Goal: Connect with others: Connect with others

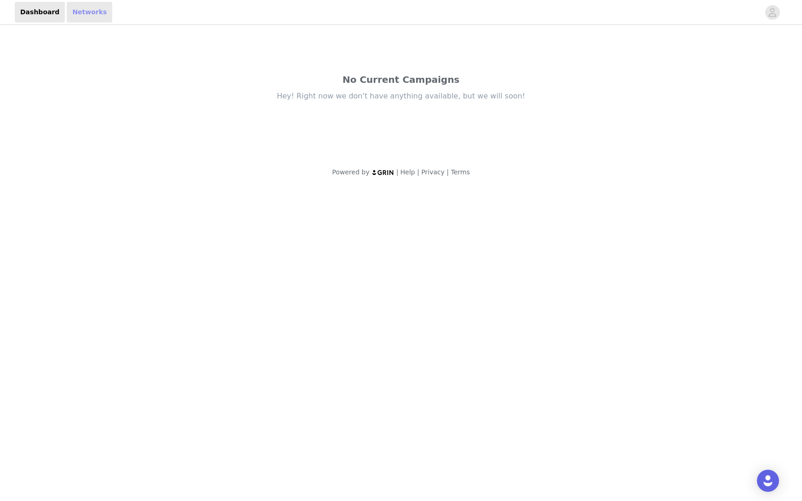
click at [72, 16] on link "Networks" at bounding box center [90, 12] width 46 height 21
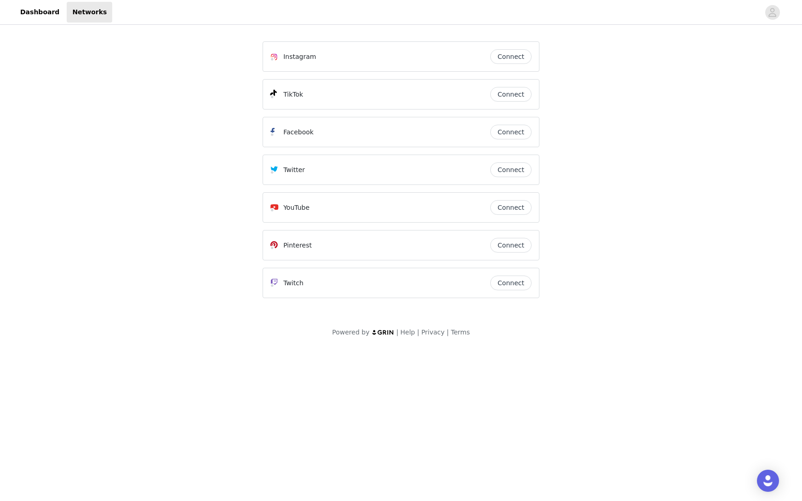
click at [518, 56] on button "Connect" at bounding box center [511, 56] width 41 height 15
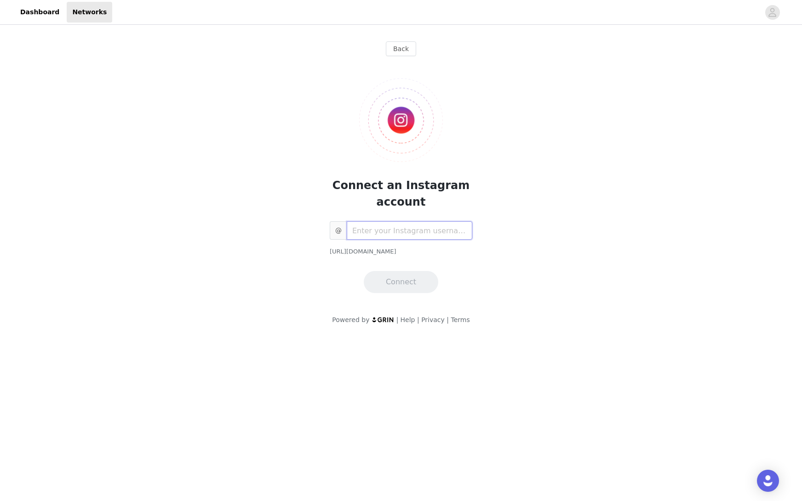
click at [398, 232] on input "text" at bounding box center [410, 230] width 126 height 18
paste input "https://www.instagram.com/riviersneda/"
type input "riviersneda"
click at [404, 279] on button "Connect" at bounding box center [401, 282] width 75 height 22
